Goal: Task Accomplishment & Management: Complete application form

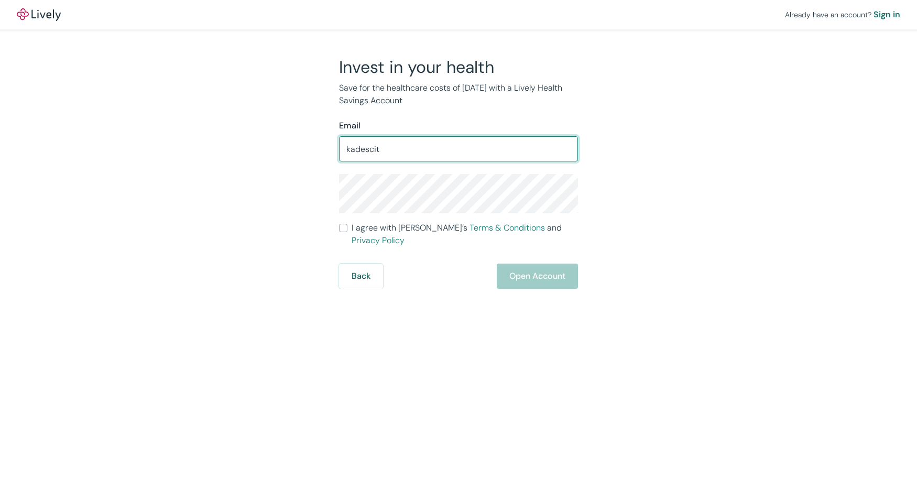
type input "[EMAIL_ADDRESS][DOMAIN_NAME]"
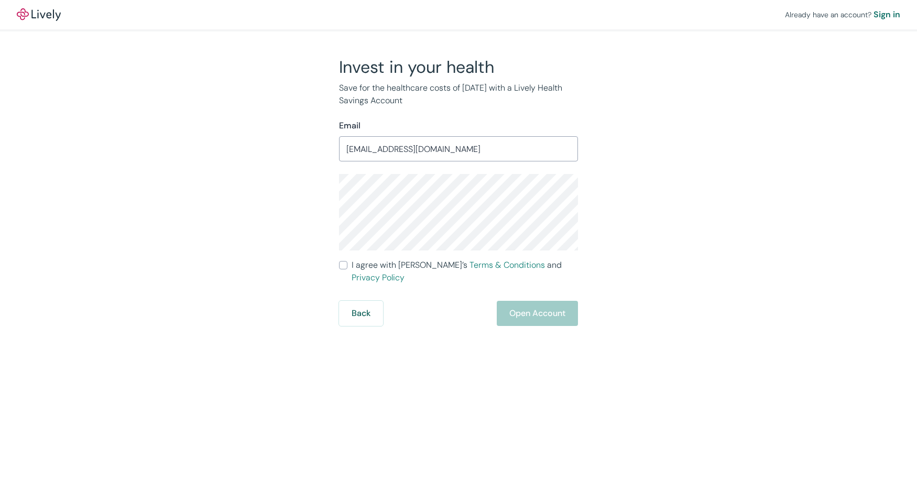
click at [286, 205] on div "Invest in your health Save for the healthcare costs of [DATE] with a Lively Hea…" at bounding box center [452, 191] width 503 height 269
click at [347, 264] on input "I agree with Lively’s Terms & Conditions and Privacy Policy" at bounding box center [343, 265] width 8 height 8
checkbox input "true"
click at [543, 301] on button "Open Account" at bounding box center [537, 313] width 81 height 25
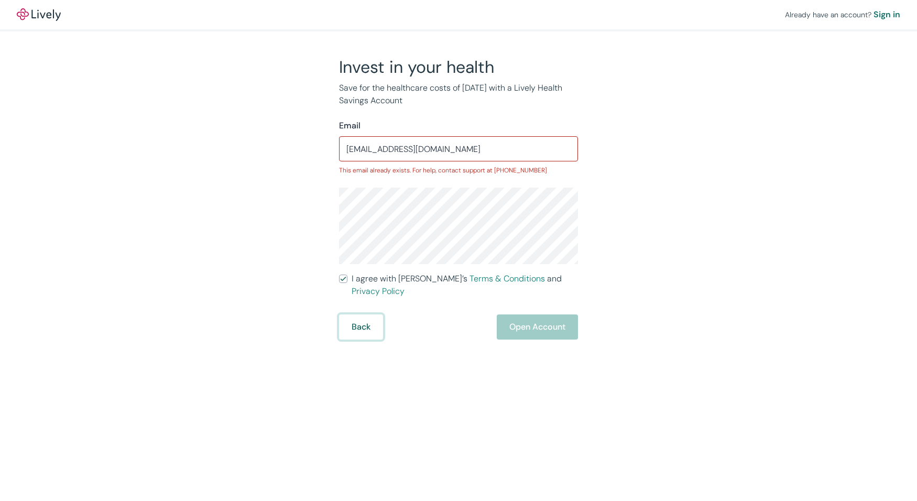
click at [370, 321] on button "Back" at bounding box center [361, 326] width 44 height 25
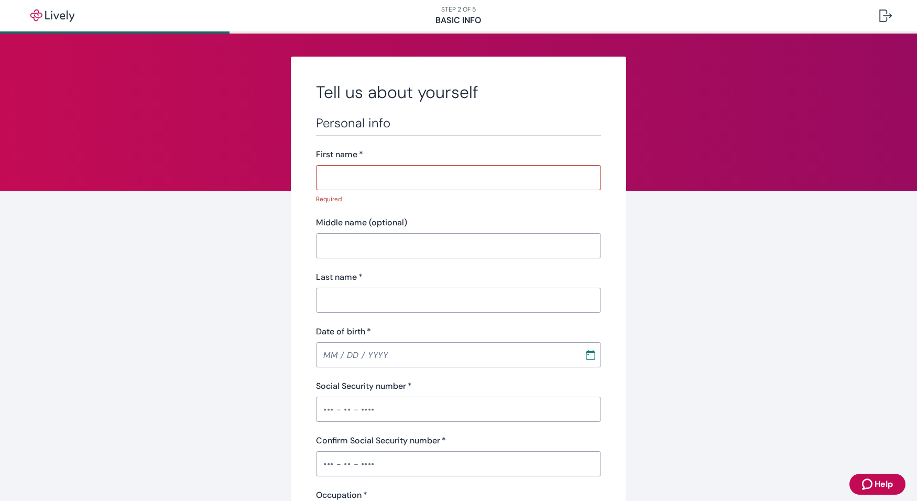
click at [424, 179] on input "First name   *" at bounding box center [458, 177] width 285 height 21
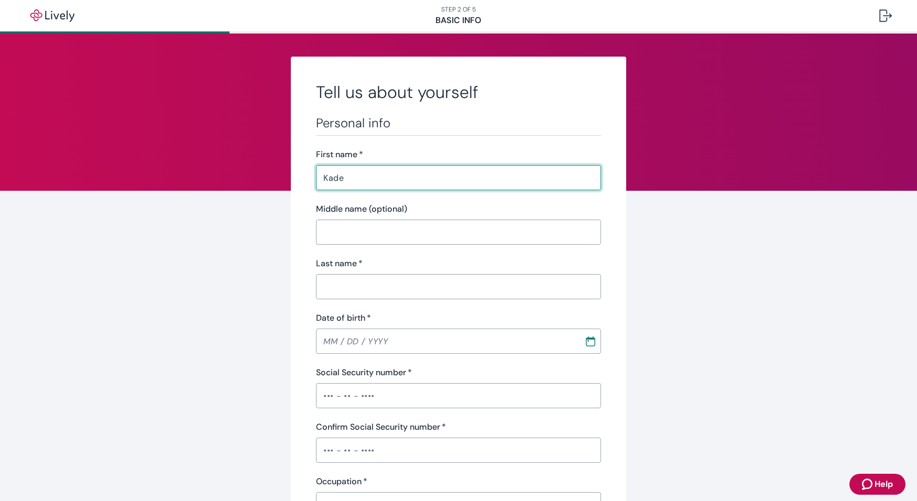
type input "Kade"
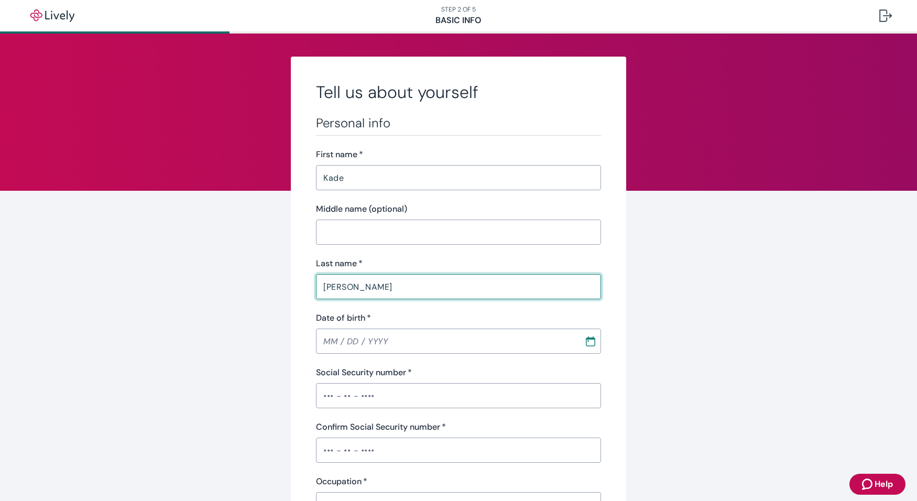
type input "[PERSON_NAME]"
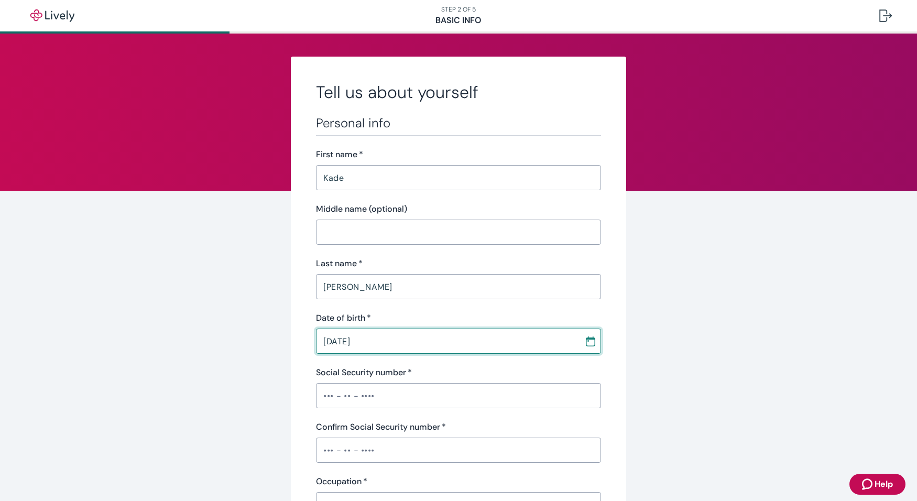
type input "[DATE]"
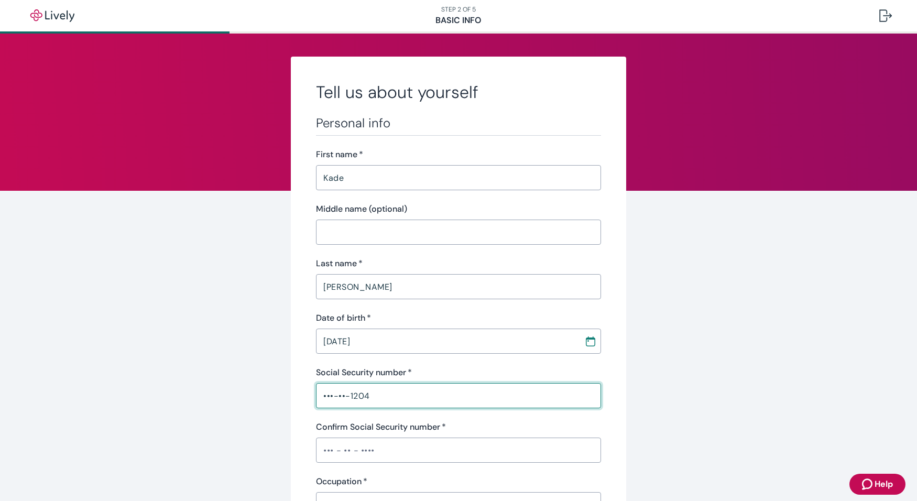
type input "•••-••-1204"
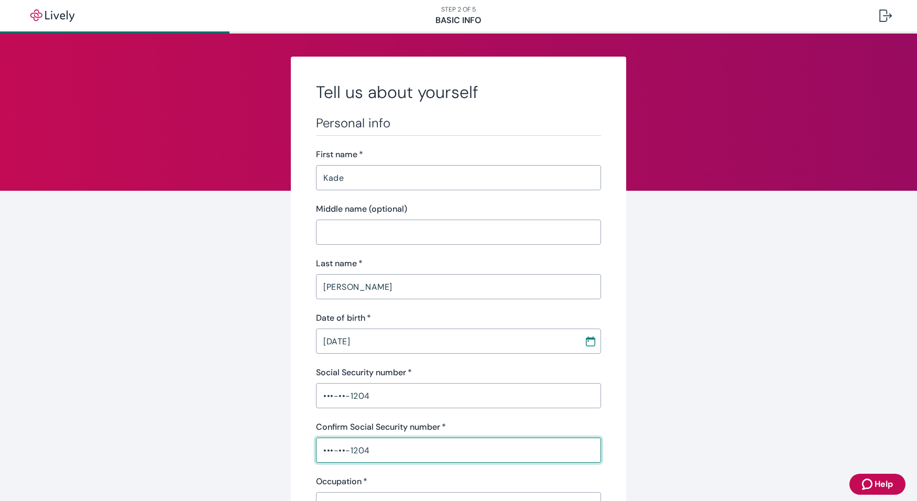
type input "•••-••-1204"
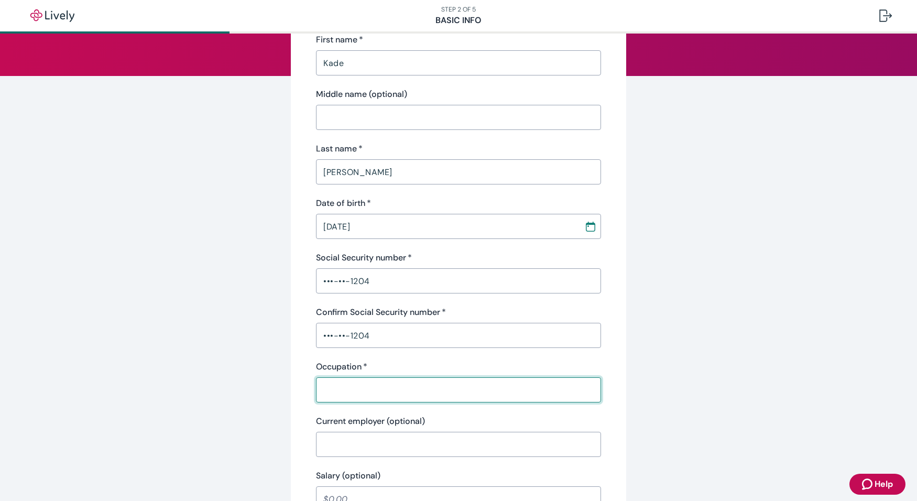
scroll to position [119, 0]
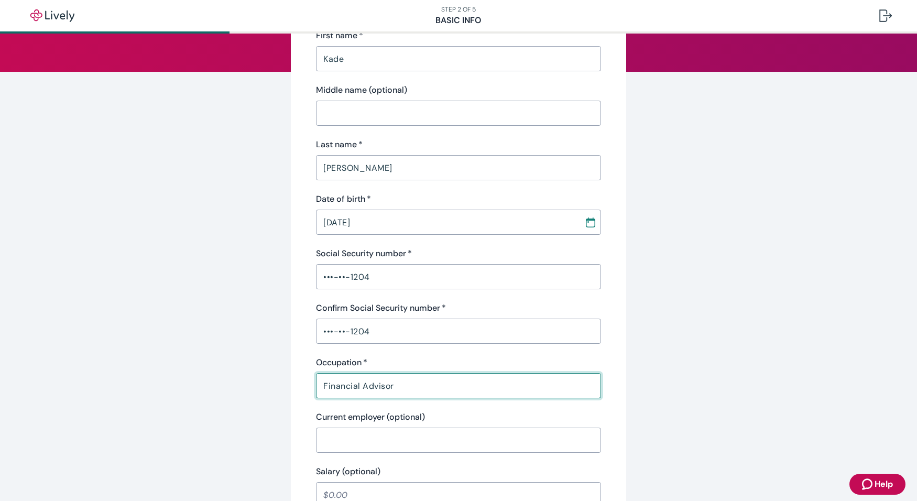
type input "Financial Advisor"
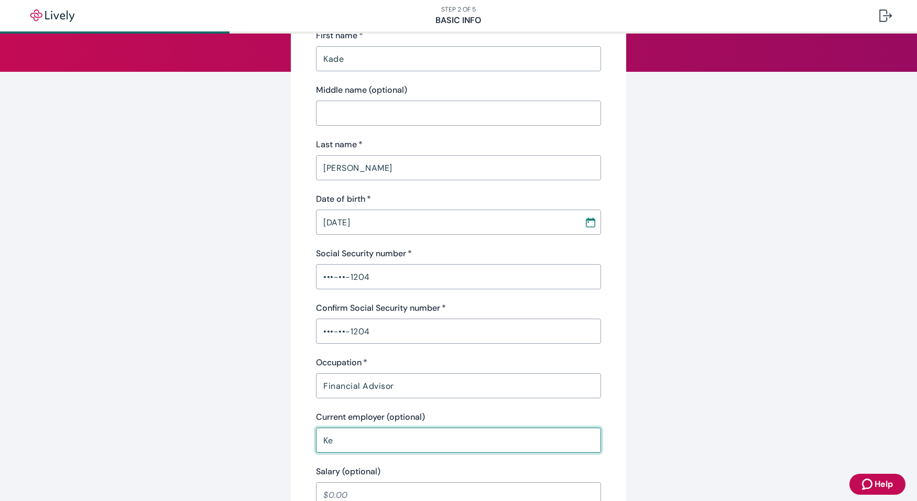
type input "K"
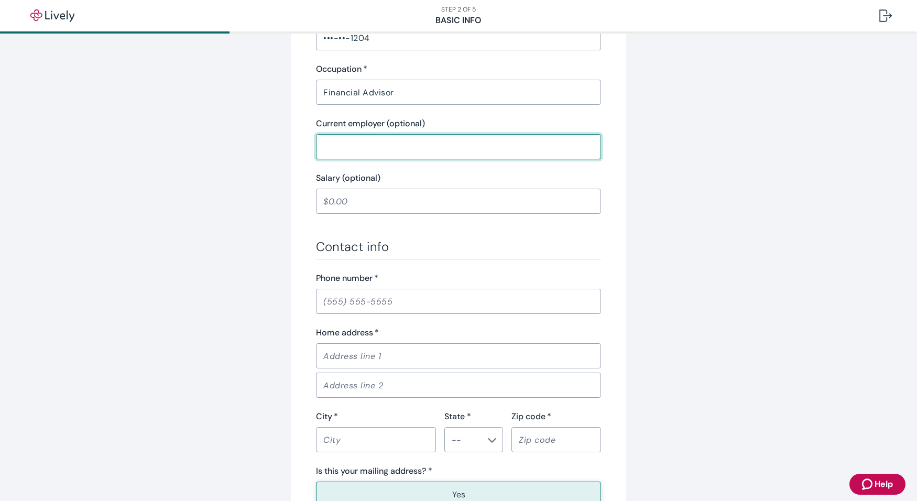
scroll to position [433, 0]
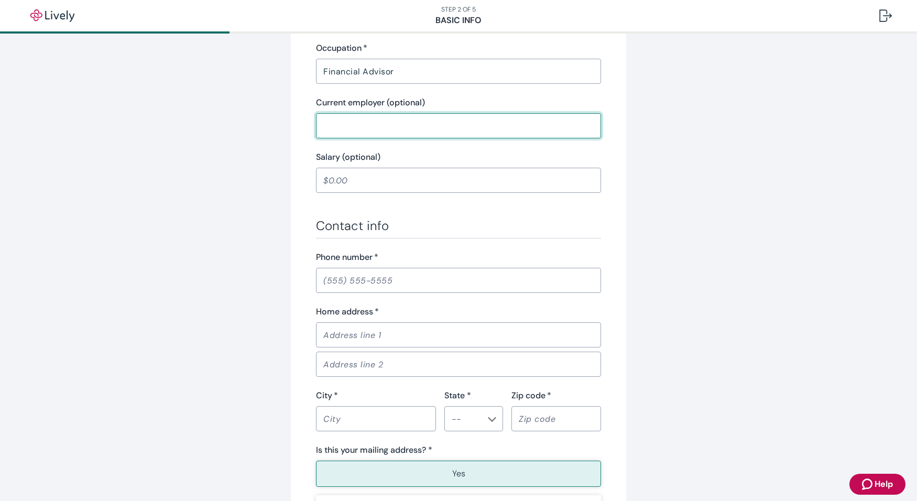
click at [417, 270] on input "Phone number   *" at bounding box center [458, 280] width 285 height 21
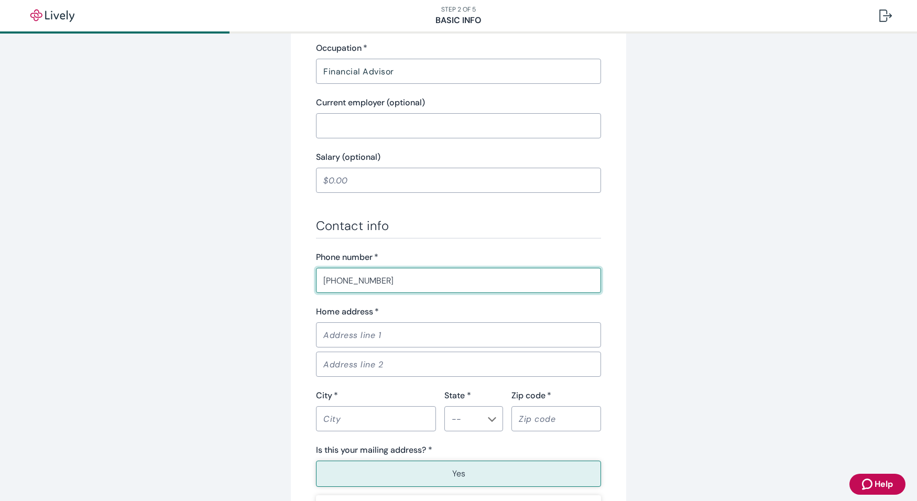
type input "[PHONE_NUMBER]"
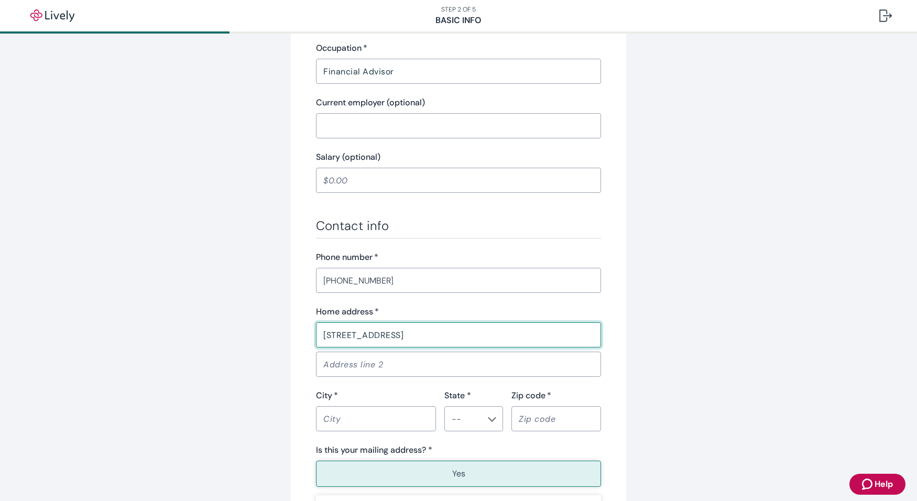
type input "[STREET_ADDRESS]"
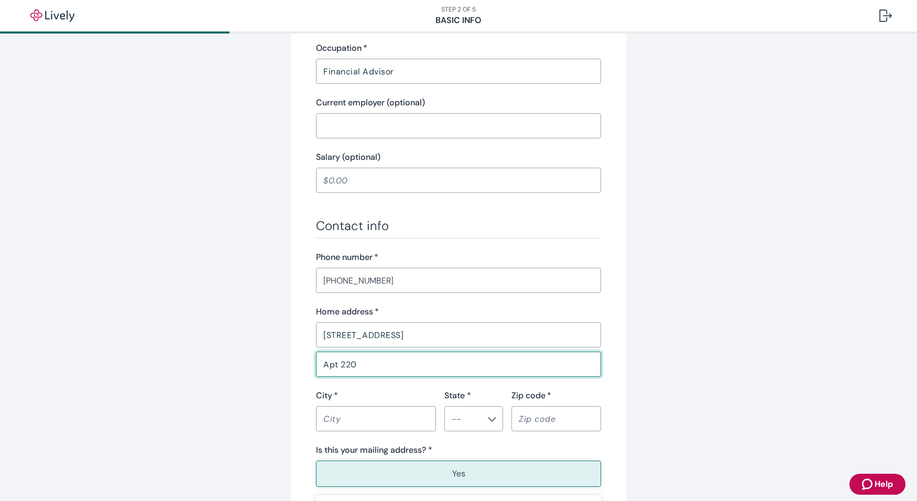
type input "Apt 220"
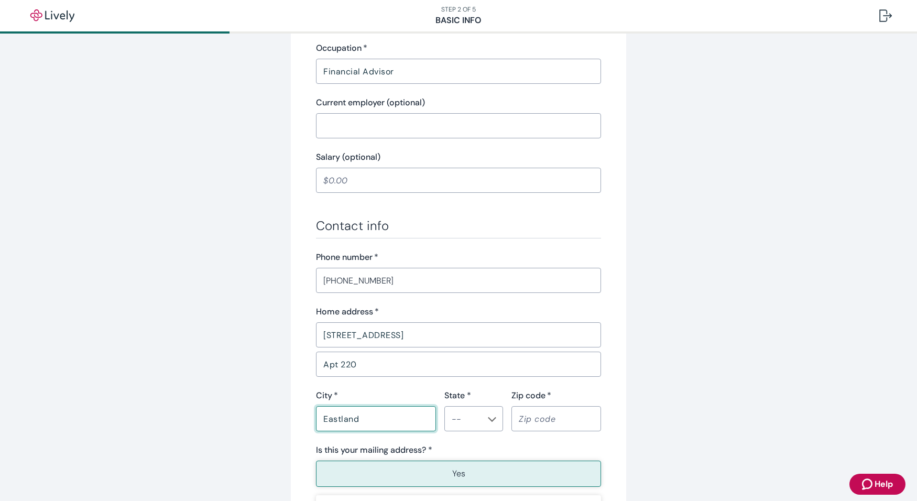
type input "Eastland"
type input "[GEOGRAPHIC_DATA]"
type input "76448"
click at [698, 278] on div "Tell us about yourself Personal info First name   * Kade ​ Middle name (optiona…" at bounding box center [458, 112] width 503 height 978
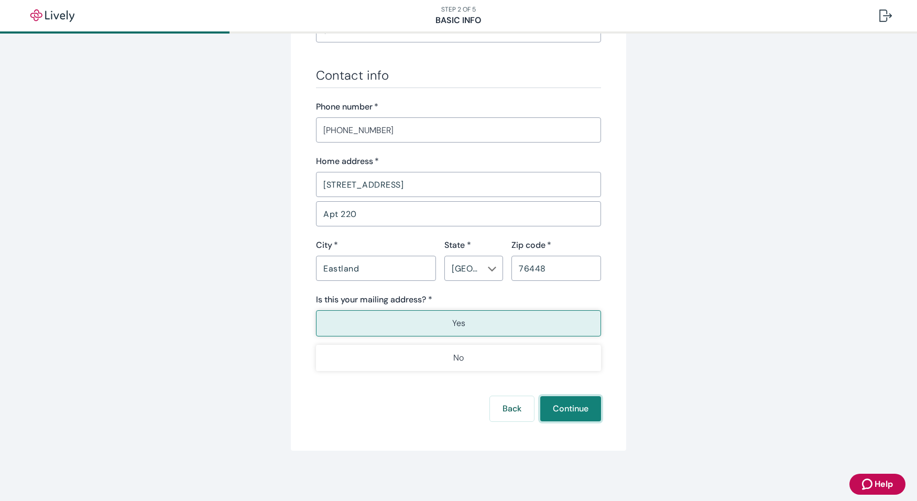
click at [569, 408] on button "Continue" at bounding box center [570, 408] width 61 height 25
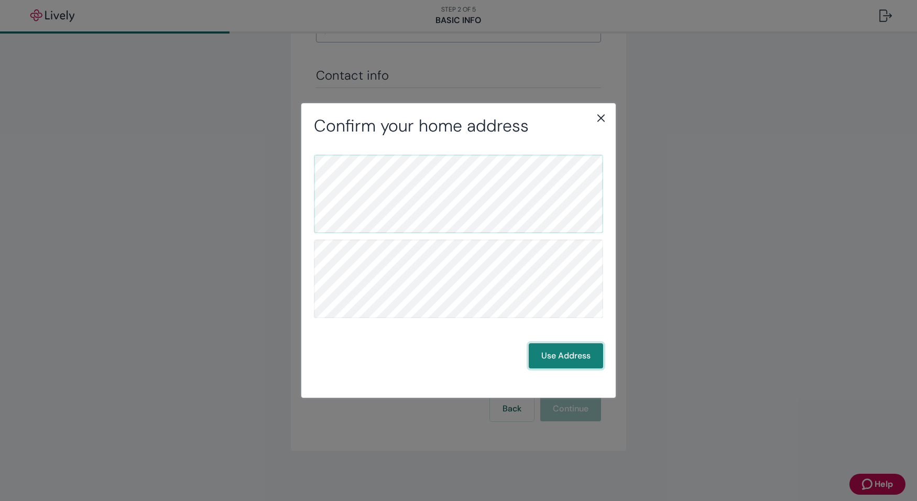
click at [549, 364] on button "Use Address" at bounding box center [566, 355] width 74 height 25
click at [551, 359] on button "Use Address" at bounding box center [566, 355] width 74 height 25
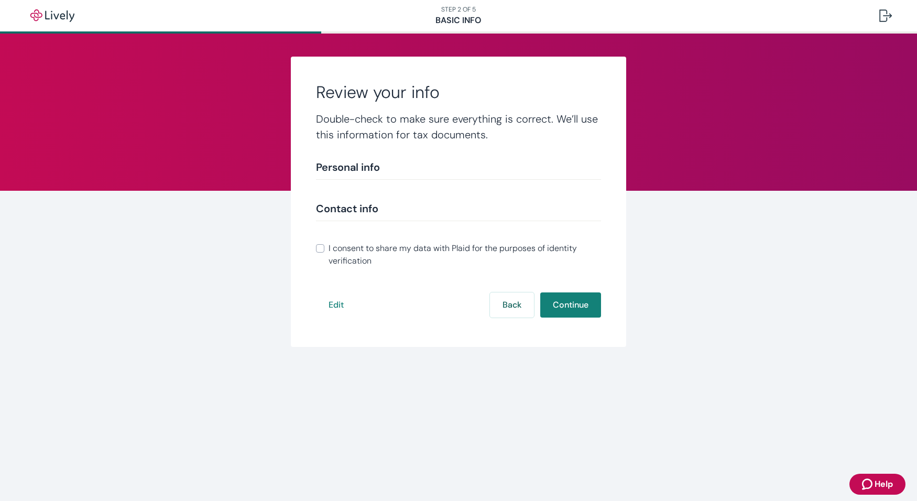
scroll to position [118, 0]
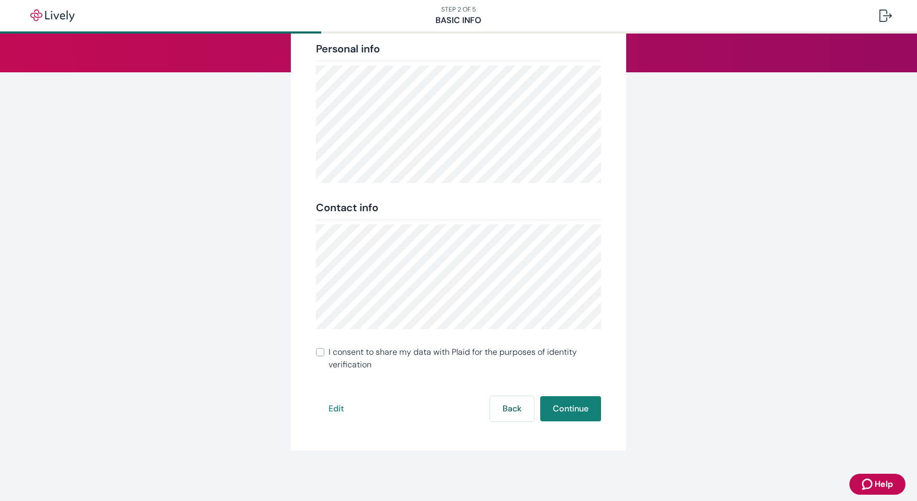
click at [416, 355] on span "I consent to share my data with Plaid for the purposes of identity verification" at bounding box center [465, 358] width 272 height 25
click at [324, 355] on input "I consent to share my data with Plaid for the purposes of identity verification" at bounding box center [320, 352] width 8 height 8
checkbox input "true"
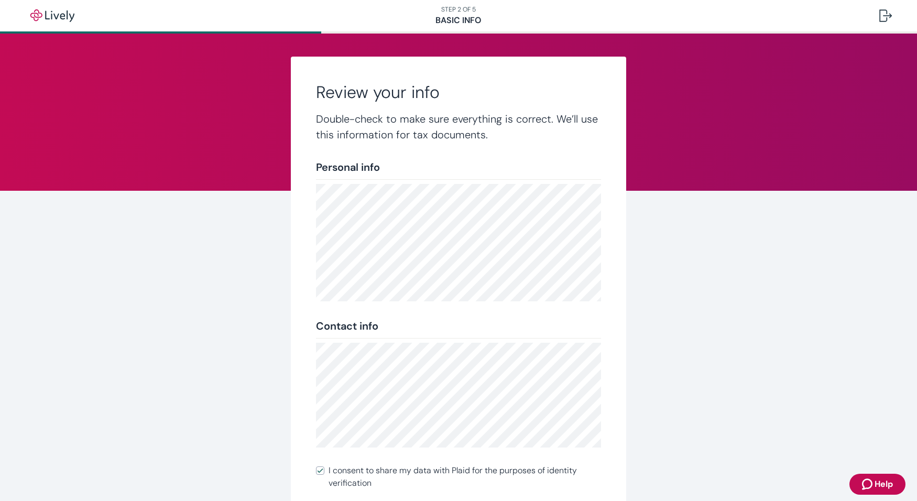
scroll to position [105, 0]
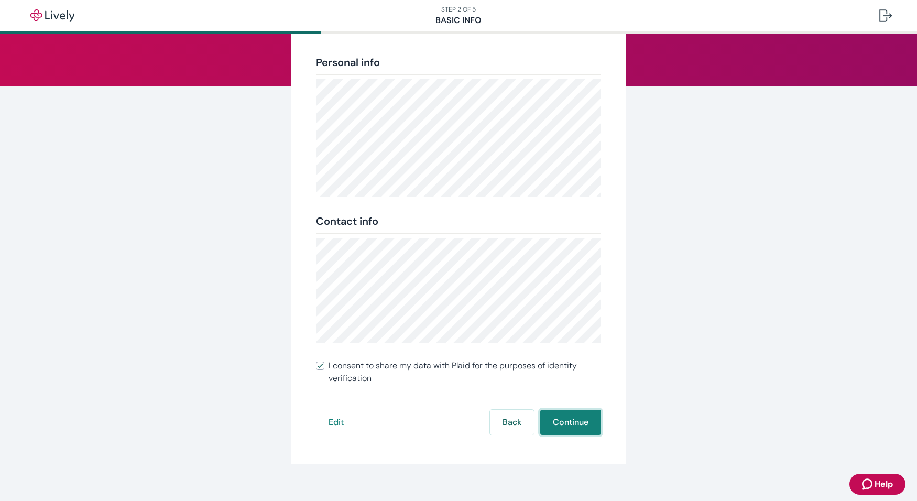
click at [573, 432] on button "Continue" at bounding box center [570, 422] width 61 height 25
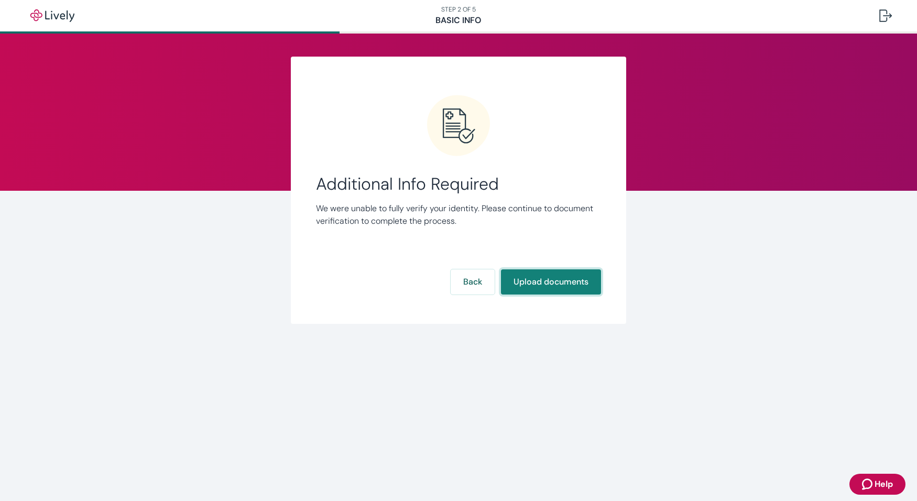
click at [556, 283] on button "Upload documents" at bounding box center [551, 281] width 100 height 25
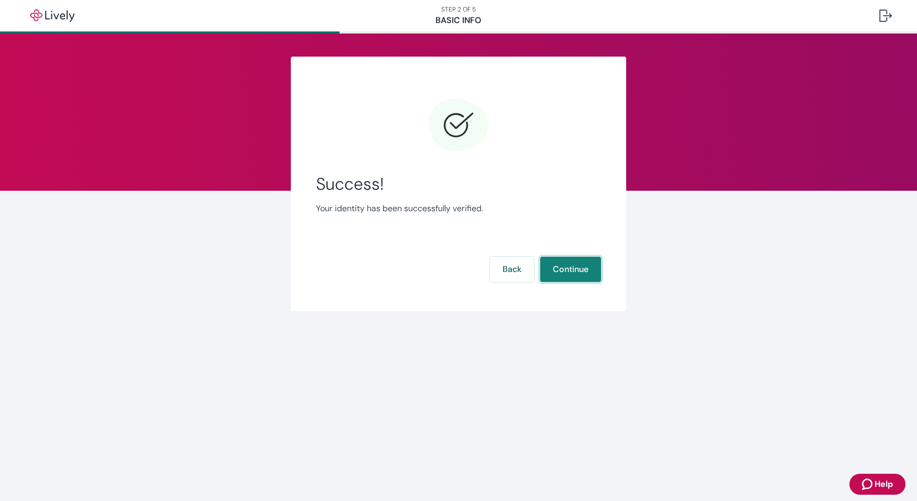
click at [577, 261] on button "Continue" at bounding box center [570, 269] width 61 height 25
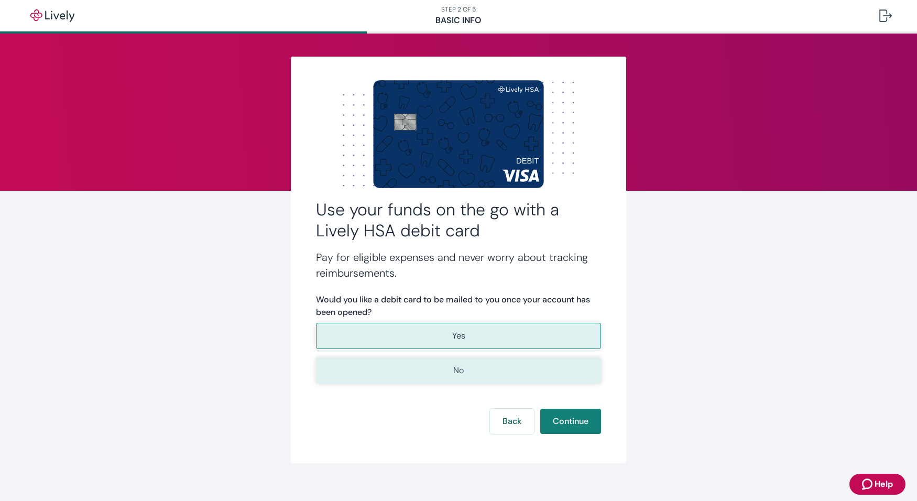
click at [544, 375] on button "No" at bounding box center [458, 370] width 285 height 26
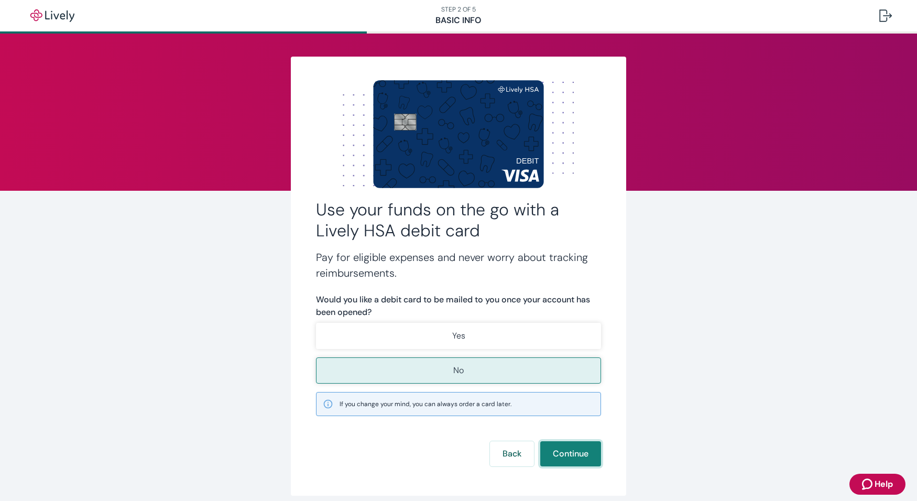
click at [564, 455] on button "Continue" at bounding box center [570, 453] width 61 height 25
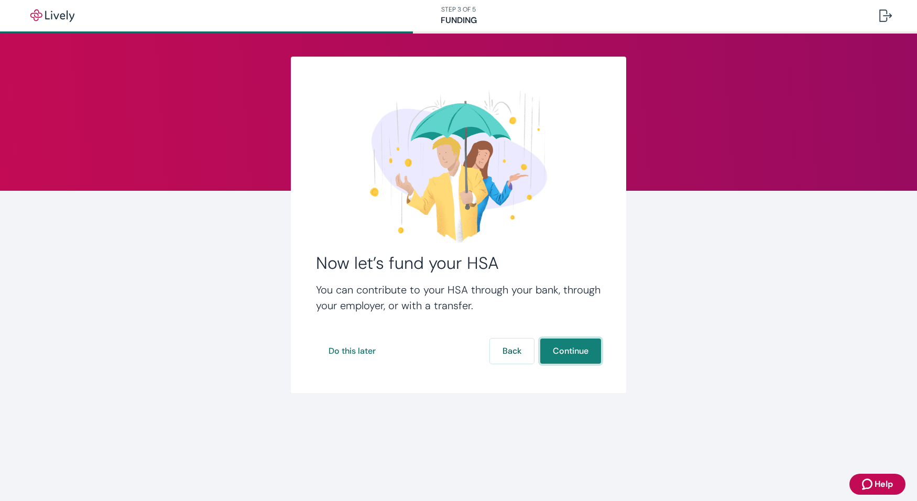
click at [582, 347] on button "Continue" at bounding box center [570, 350] width 61 height 25
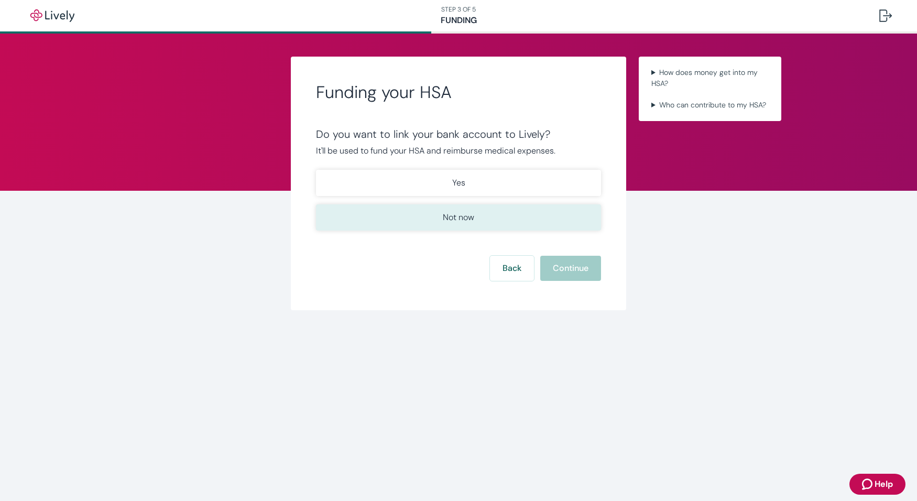
click at [450, 215] on p "Not now" at bounding box center [458, 217] width 31 height 13
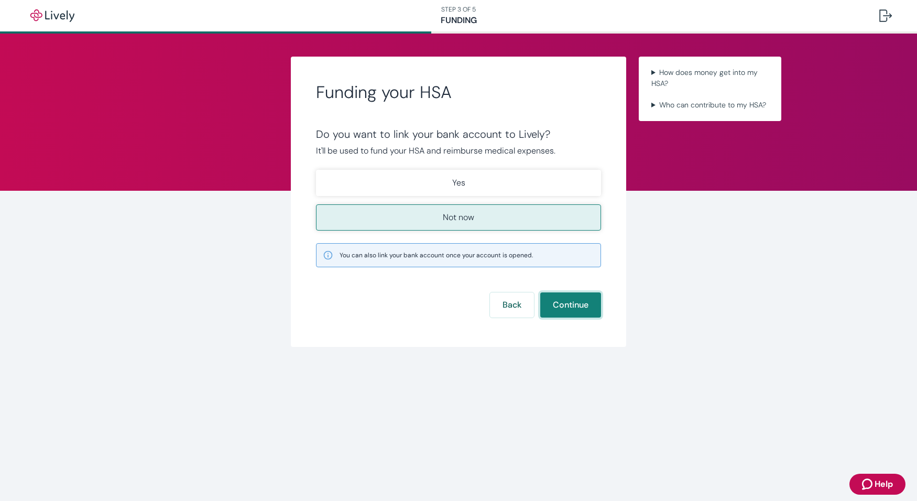
click at [571, 305] on button "Continue" at bounding box center [570, 304] width 61 height 25
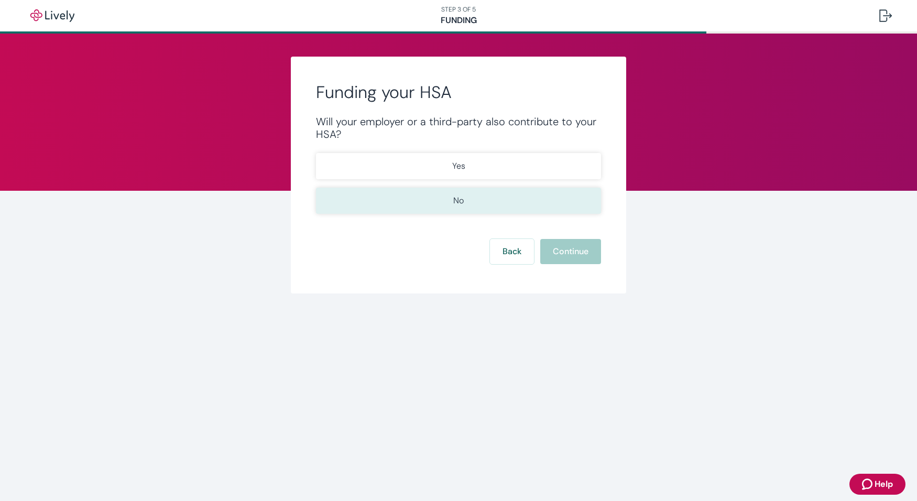
click at [458, 202] on p "No" at bounding box center [458, 200] width 10 height 13
click at [549, 243] on button "Continue" at bounding box center [570, 251] width 61 height 25
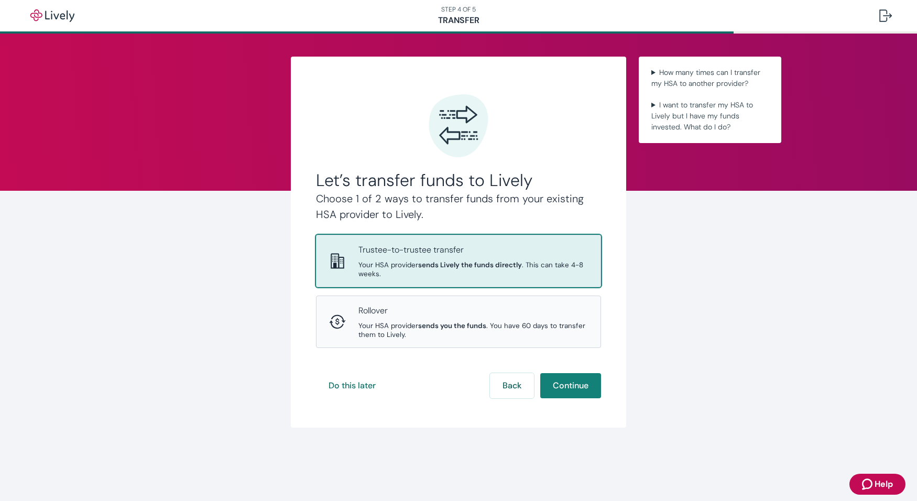
click at [520, 249] on p "Trustee-to-trustee transfer" at bounding box center [472, 250] width 229 height 13
click at [579, 384] on button "Continue" at bounding box center [570, 385] width 61 height 25
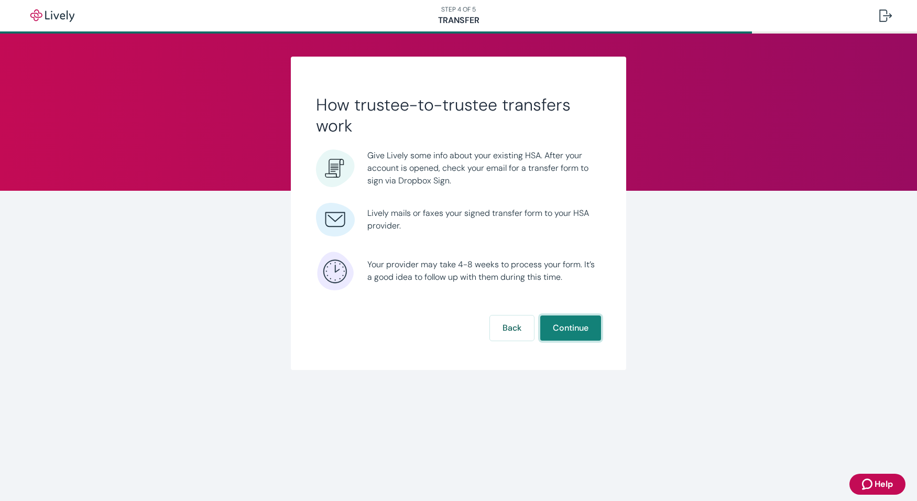
click at [589, 332] on button "Continue" at bounding box center [570, 327] width 61 height 25
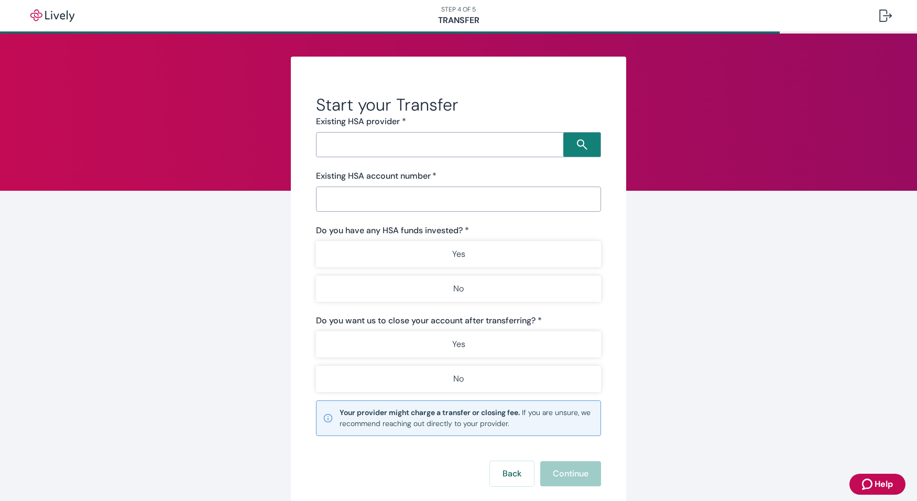
click at [479, 148] on input "Search input" at bounding box center [441, 144] width 244 height 15
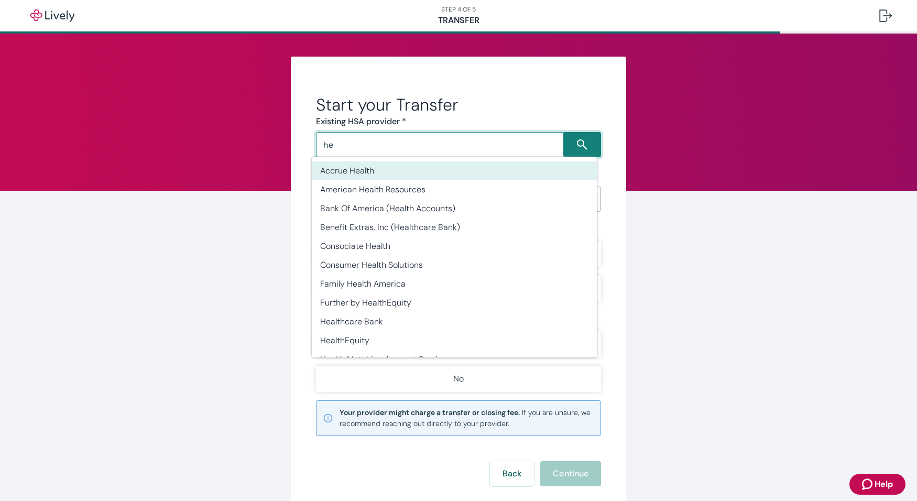
type input "h"
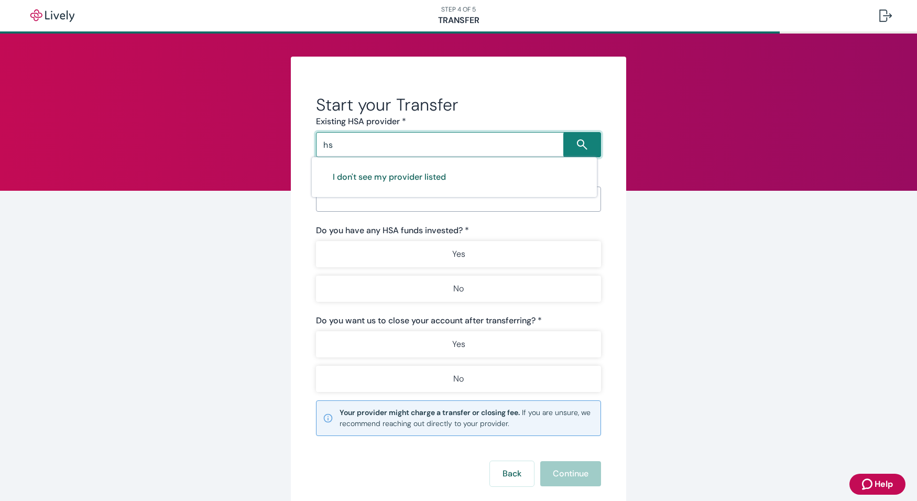
type input "h"
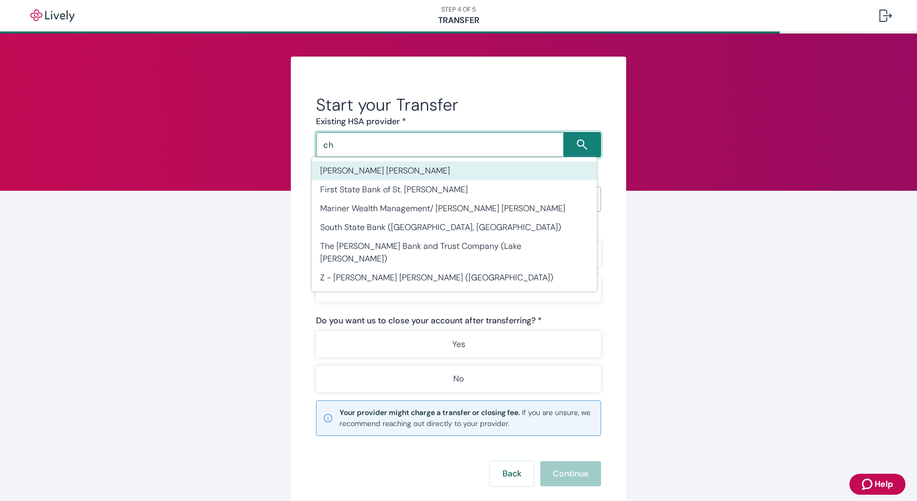
type input "c"
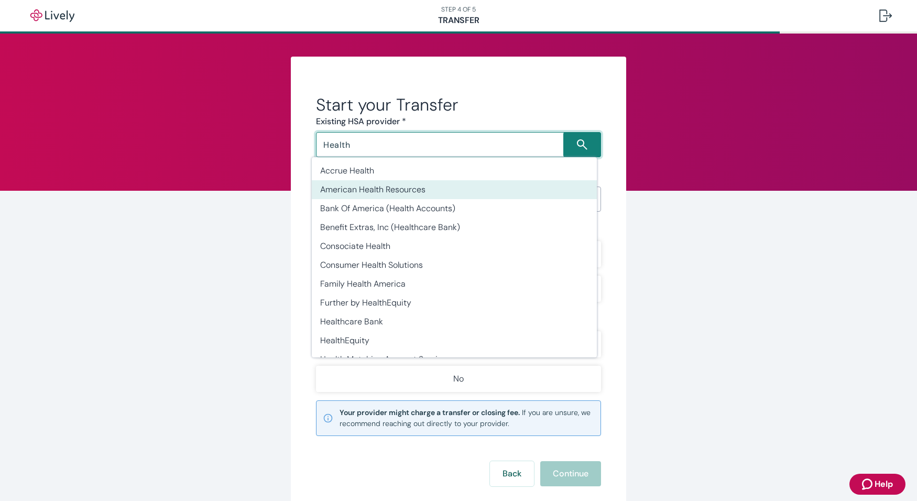
type input "Health"
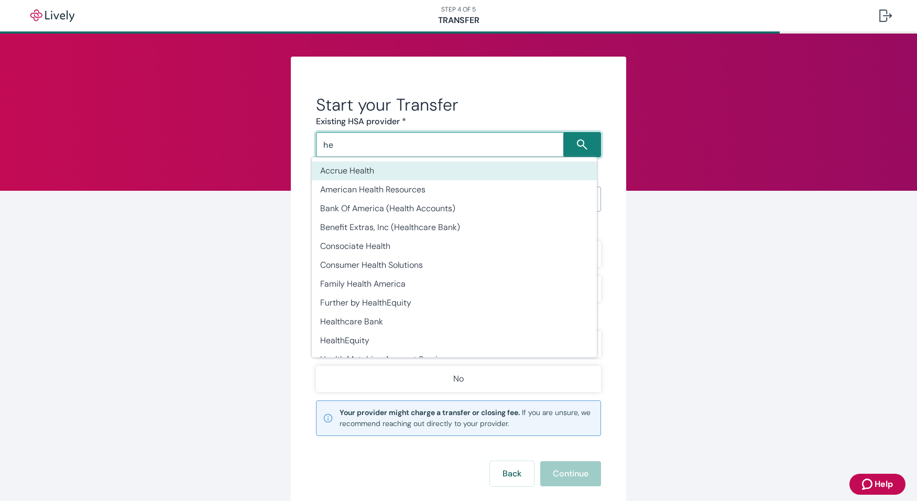
type input "h"
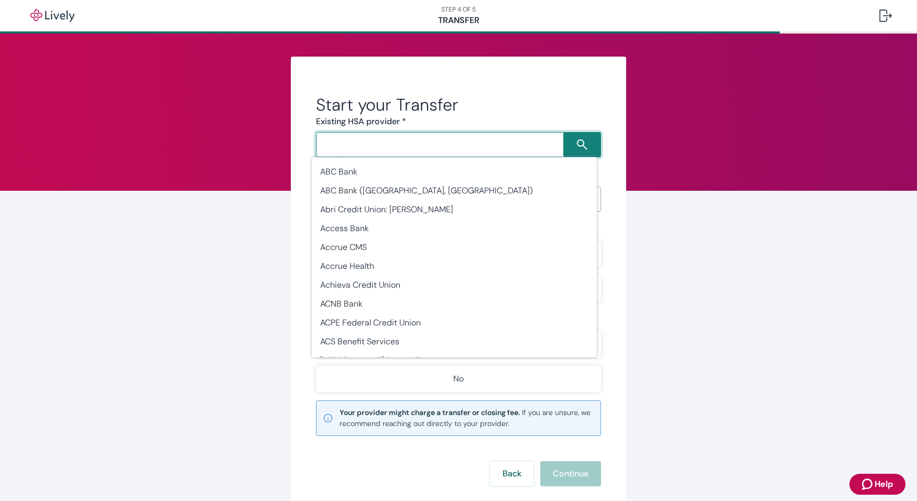
scroll to position [157, 0]
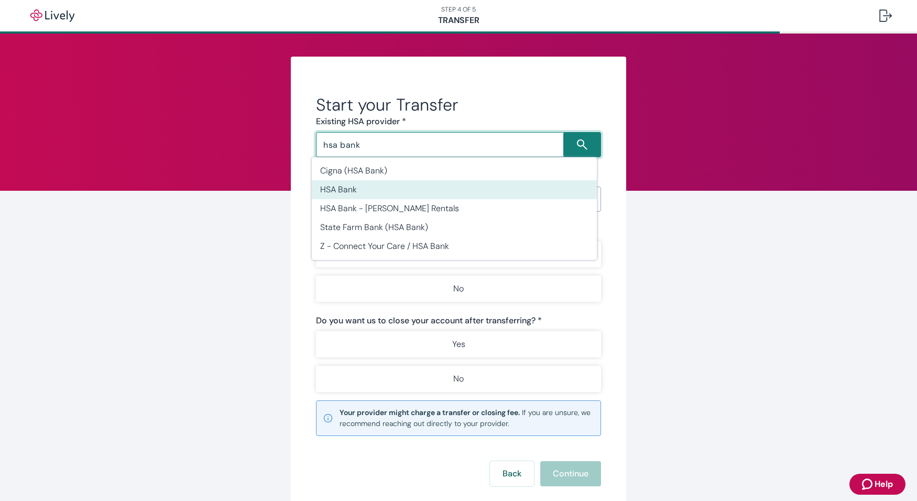
click at [381, 187] on li "HSA Bank" at bounding box center [454, 189] width 285 height 19
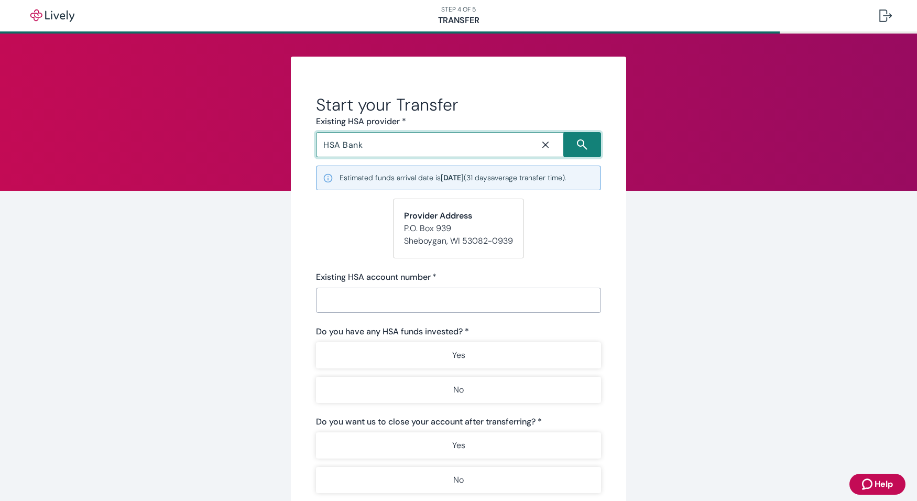
type input "HSA Bank"
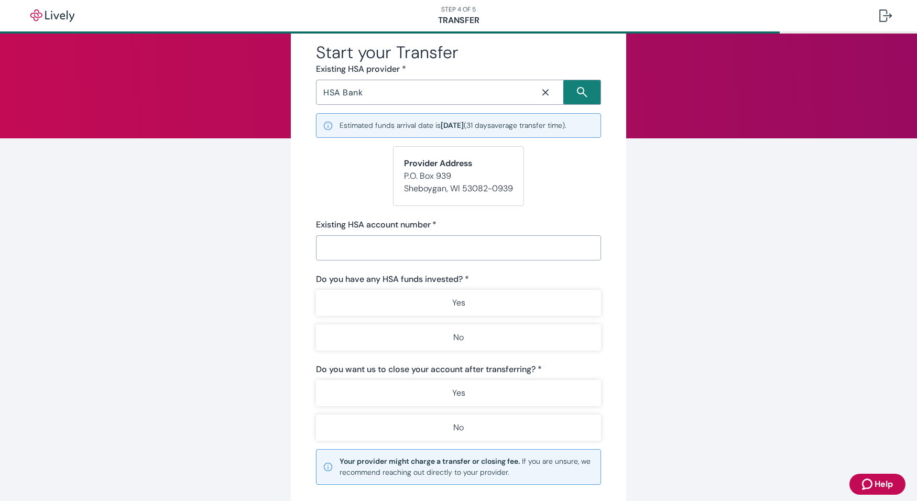
click at [496, 244] on input "Existing HSA account number   *" at bounding box center [458, 247] width 285 height 21
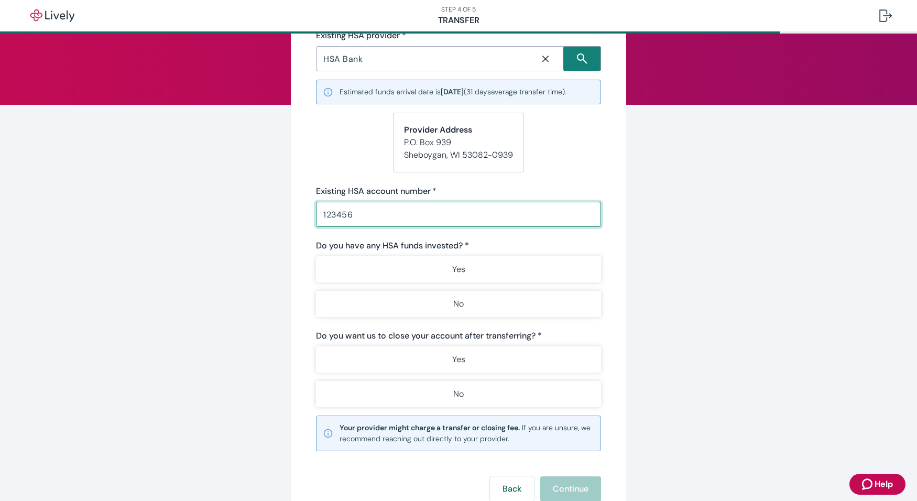
scroll to position [105, 0]
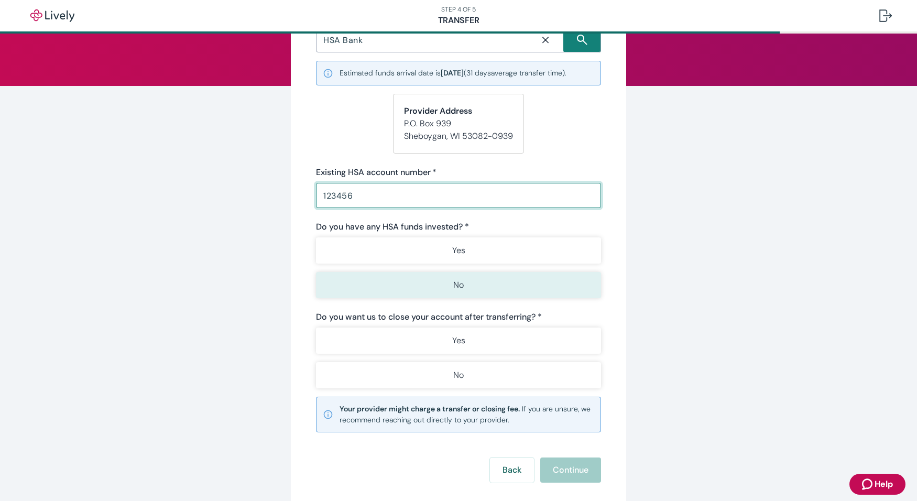
type input "123456"
click at [491, 282] on button "No" at bounding box center [458, 285] width 285 height 26
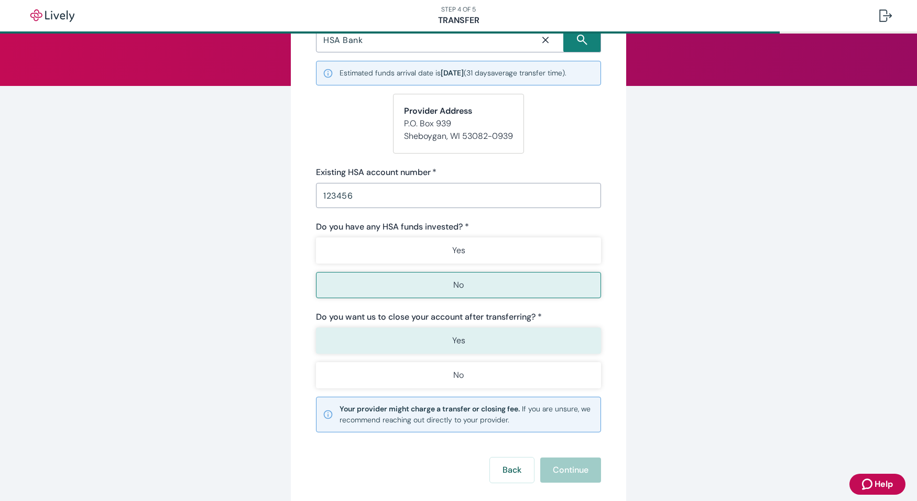
click at [456, 351] on button "Yes" at bounding box center [458, 340] width 285 height 26
click at [590, 468] on button "Continue" at bounding box center [570, 469] width 61 height 25
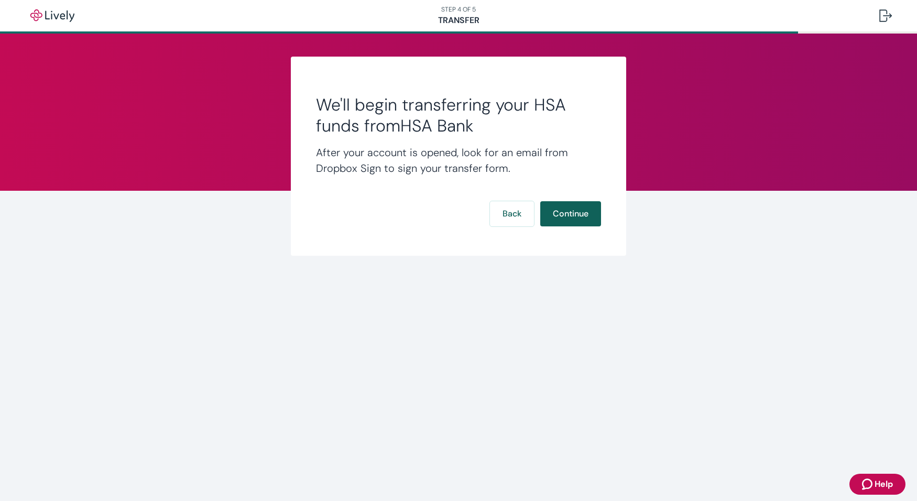
click at [562, 220] on button "Continue" at bounding box center [570, 213] width 61 height 25
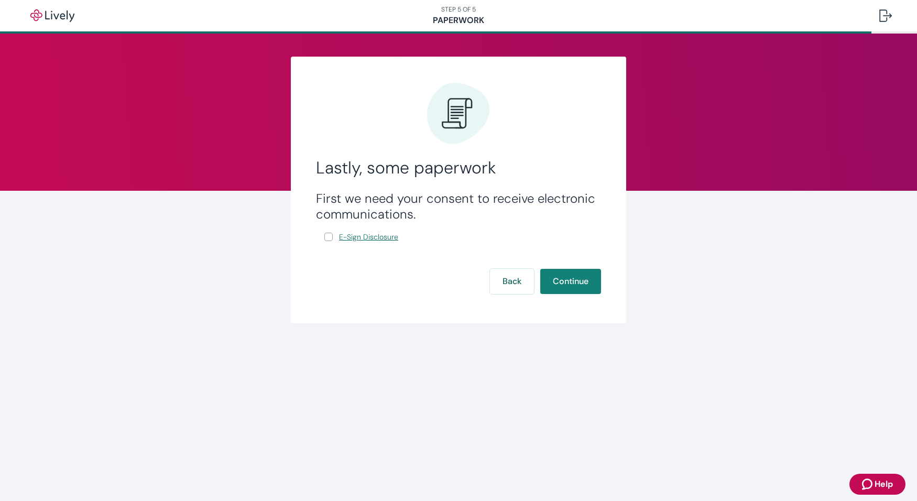
click at [331, 237] on input "E-Sign Disclosure" at bounding box center [328, 237] width 8 height 8
checkbox input "true"
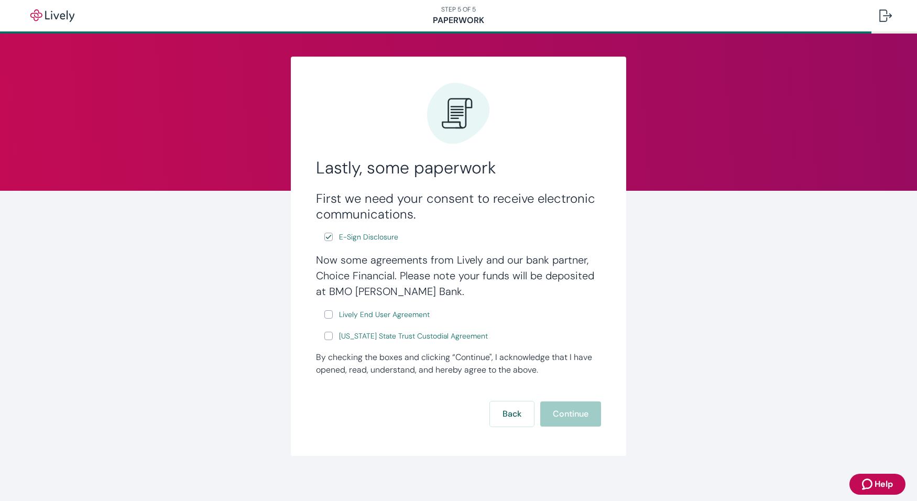
click at [326, 317] on input "Lively End User Agreement" at bounding box center [328, 314] width 8 height 8
checkbox input "true"
click at [326, 336] on input "[US_STATE] State Trust Custodial Agreement" at bounding box center [328, 336] width 8 height 8
checkbox input "true"
click at [553, 411] on button "Continue" at bounding box center [570, 413] width 61 height 25
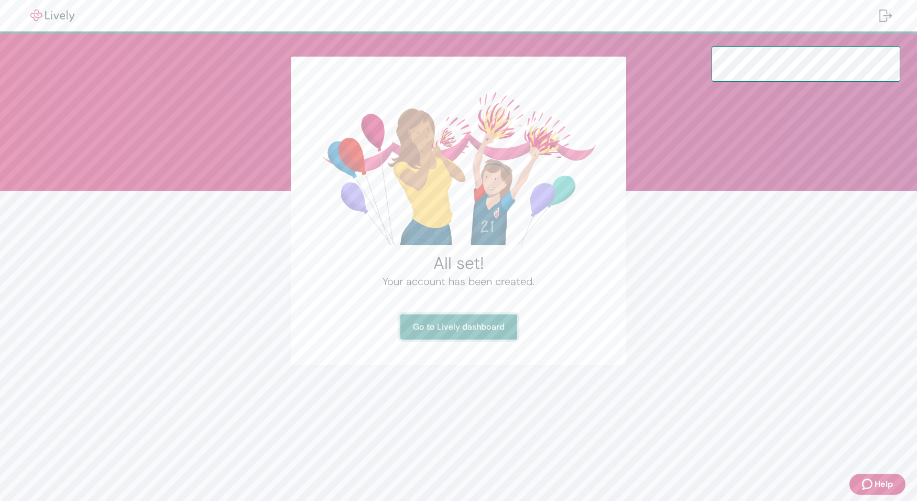
click at [494, 333] on link "Go to Lively dashboard" at bounding box center [458, 326] width 117 height 25
